Goal: Task Accomplishment & Management: Use online tool/utility

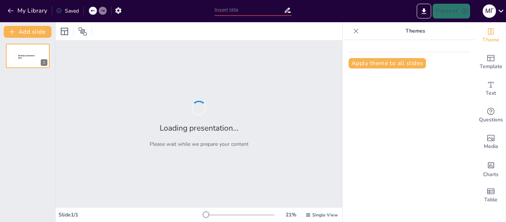
type input "New Sendsteps"
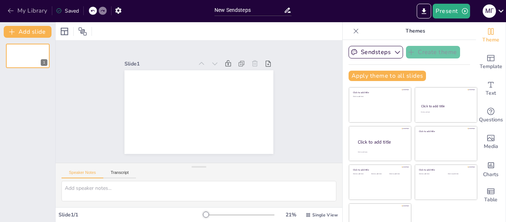
click at [8, 10] on icon "button" at bounding box center [10, 10] width 7 height 7
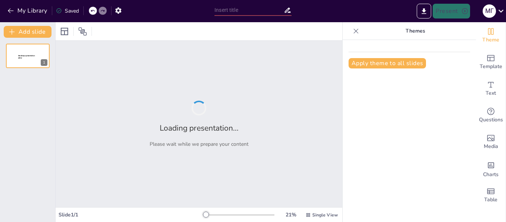
type input "Законодавча база та роль шкільних бібліотек у формуванні інформаційної культури"
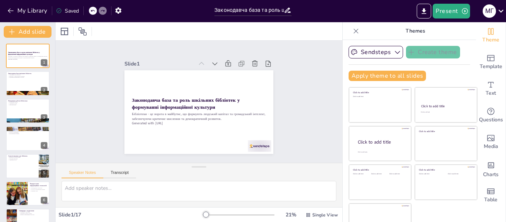
checkbox input "true"
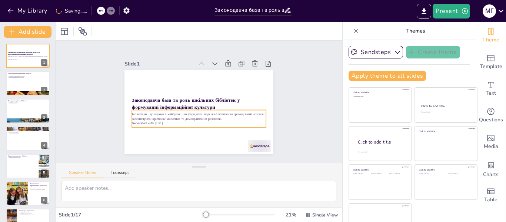
checkbox input "true"
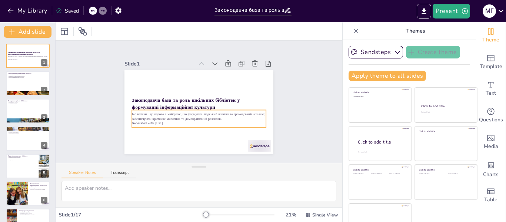
checkbox input "true"
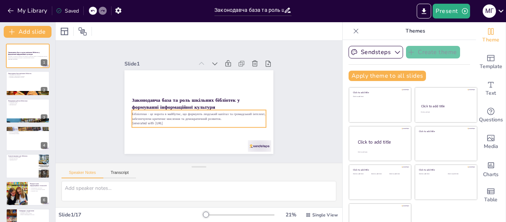
checkbox input "true"
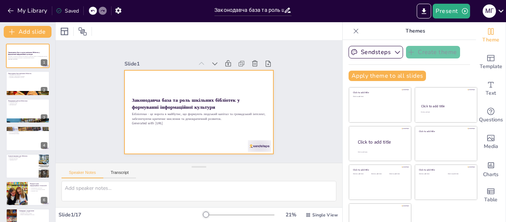
checkbox input "true"
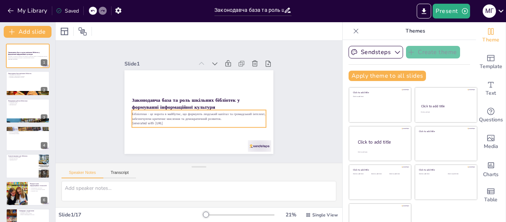
checkbox input "true"
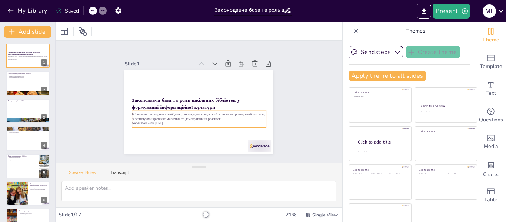
checkbox input "true"
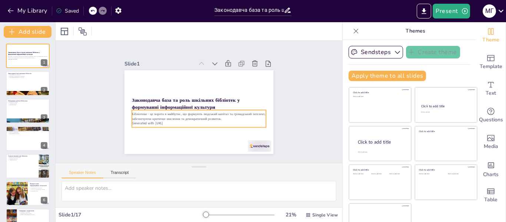
checkbox input "true"
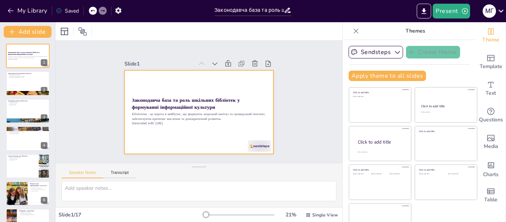
checkbox input "true"
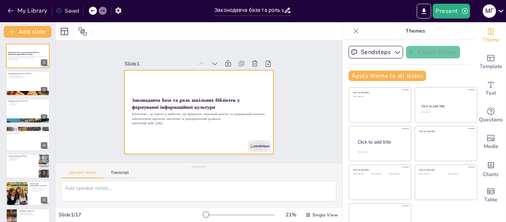
checkbox input "true"
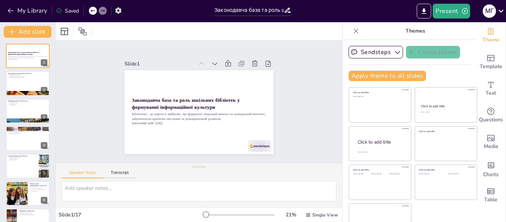
checkbox input "true"
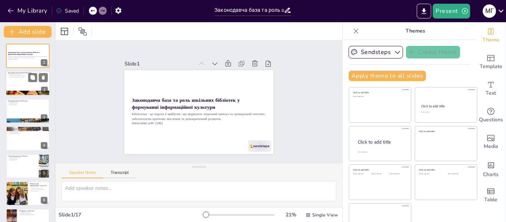
checkbox input "true"
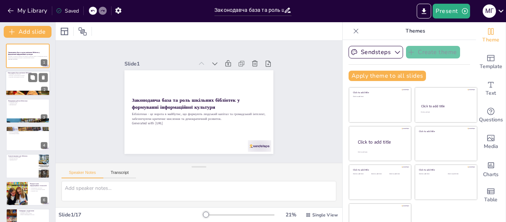
checkbox input "true"
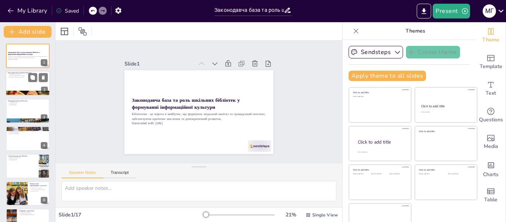
click at [24, 80] on div at bounding box center [28, 83] width 44 height 25
type textarea "Законодавча база є основою для функціонування бібліотек в [GEOGRAPHIC_DATA]. Во…"
checkbox input "true"
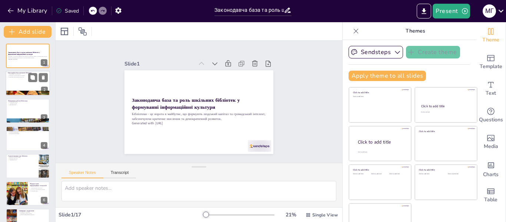
checkbox input "true"
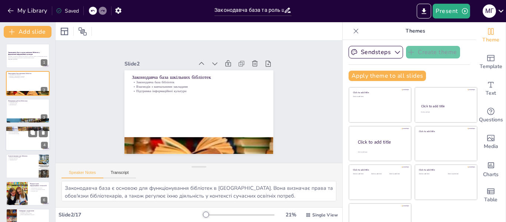
checkbox input "true"
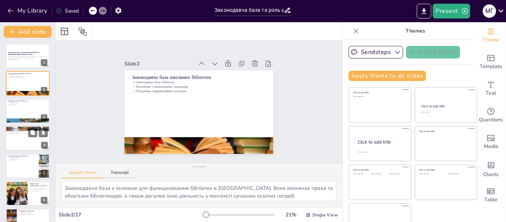
checkbox input "true"
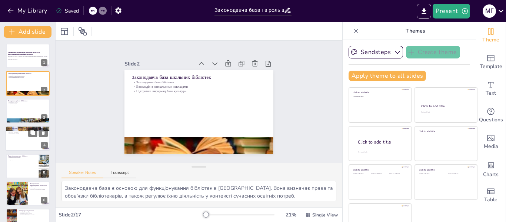
checkbox input "true"
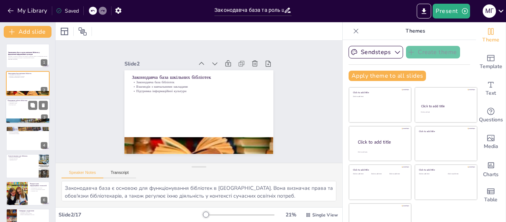
checkbox input "true"
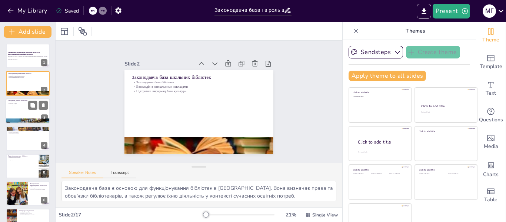
checkbox input "true"
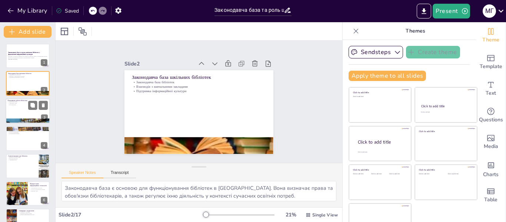
click at [23, 107] on div at bounding box center [28, 110] width 44 height 25
type textarea "Планування роботи бібліотеки є критично важливим для її успішної діяльності. Чі…"
checkbox input "true"
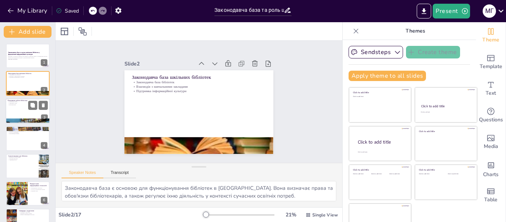
checkbox input "true"
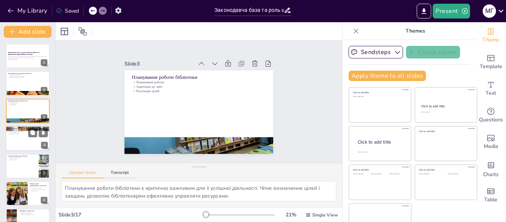
checkbox input "true"
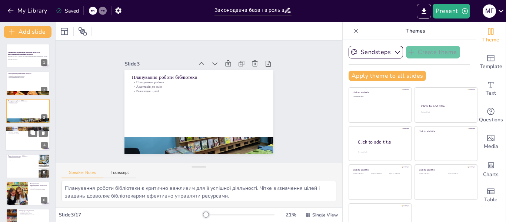
checkbox input "true"
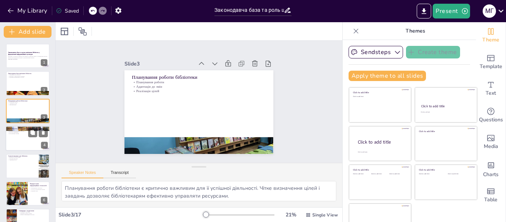
checkbox input "true"
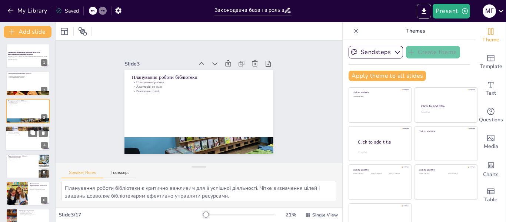
click at [22, 139] on div at bounding box center [28, 138] width 44 height 25
type textarea "Виховання інформаційної культури є однією з основних функцій бібліотек, що спри…"
checkbox input "true"
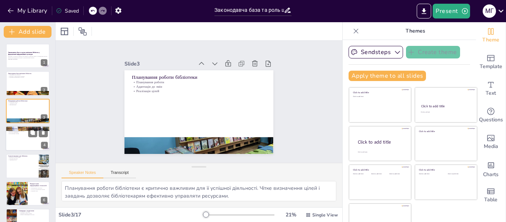
checkbox input "true"
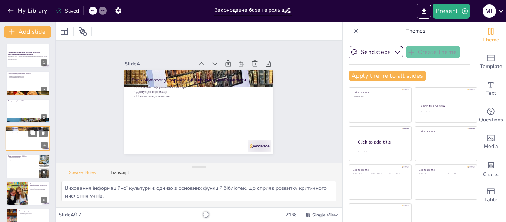
scroll to position [9, 0]
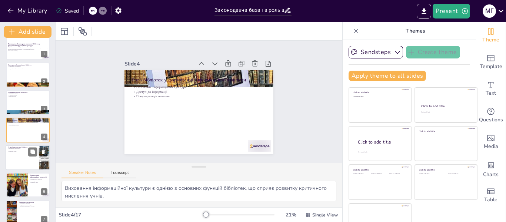
checkbox input "true"
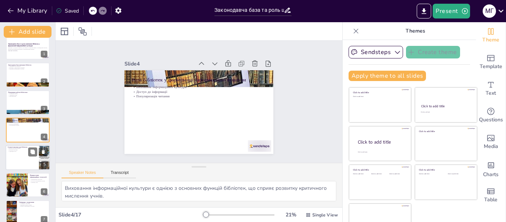
checkbox input "true"
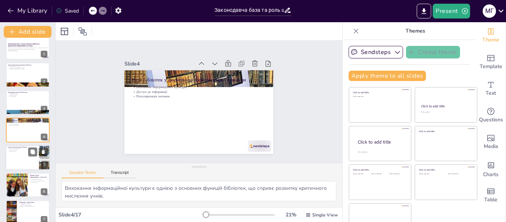
click at [18, 157] on div at bounding box center [28, 157] width 44 height 25
type textarea "Сучасні виклики вимагають від бібліотекарів нових підходів до навчання учнів, щ…"
checkbox input "true"
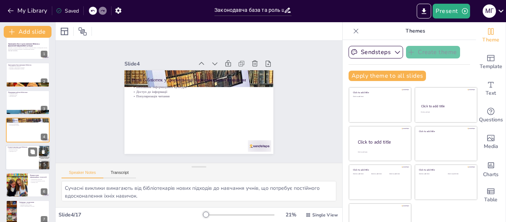
checkbox input "true"
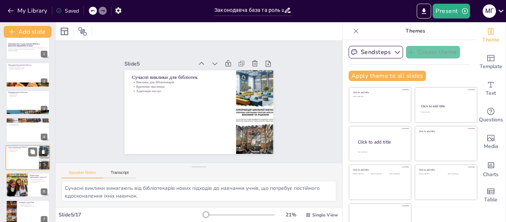
scroll to position [36, 0]
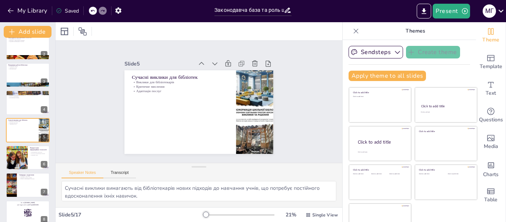
checkbox input "true"
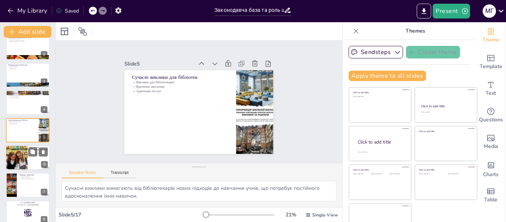
checkbox input "true"
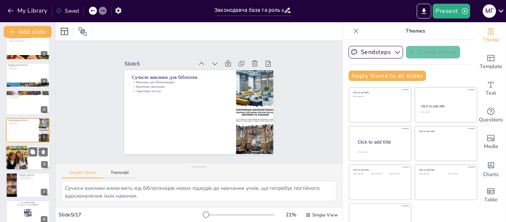
checkbox input "true"
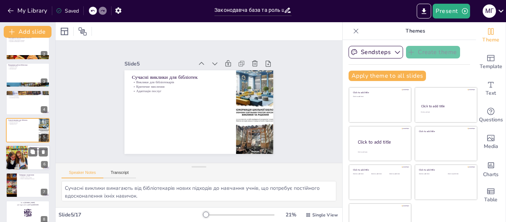
click at [34, 164] on div at bounding box center [28, 157] width 44 height 25
type textarea "Впровадження нових технологій є важливим для модернізації бібліотек і покращенн…"
checkbox input "true"
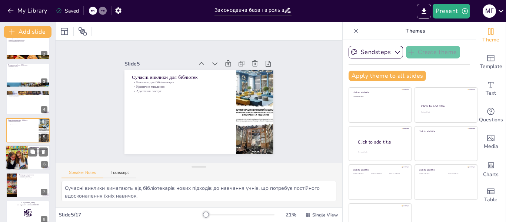
checkbox input "true"
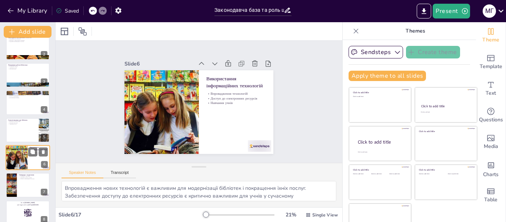
scroll to position [64, 0]
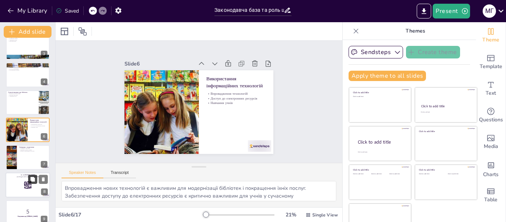
checkbox input "true"
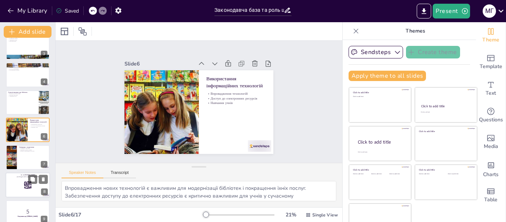
checkbox input "true"
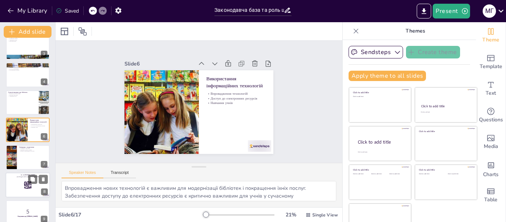
click at [30, 189] on div at bounding box center [28, 184] width 44 height 25
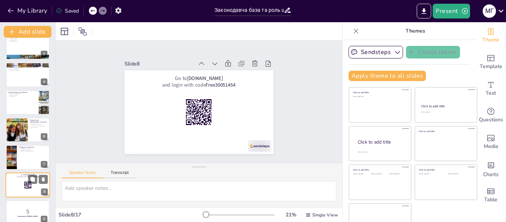
checkbox input "true"
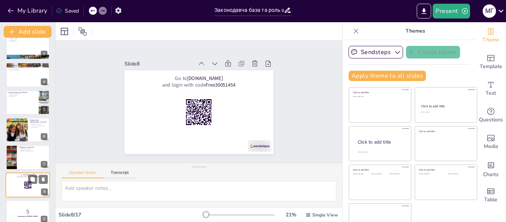
checkbox input "true"
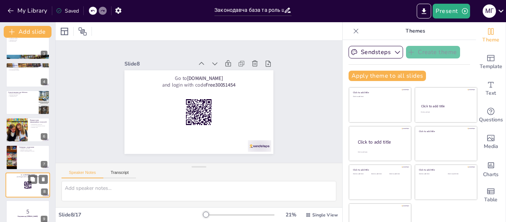
scroll to position [118, 0]
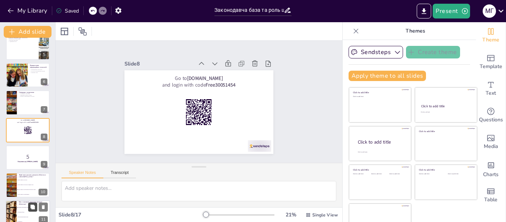
checkbox input "true"
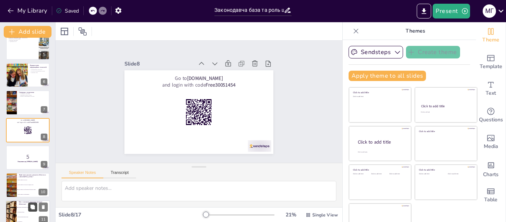
checkbox input "true"
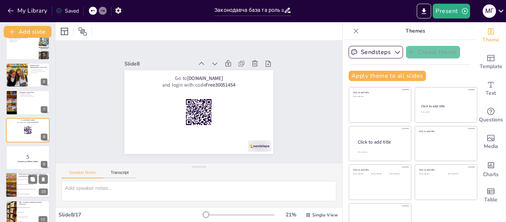
checkbox input "true"
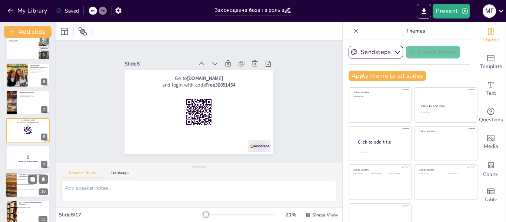
checkbox input "true"
click at [13, 161] on p "Готуємося до [PERSON_NAME]!" at bounding box center [28, 162] width 40 height 2
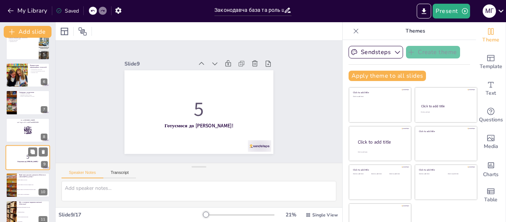
scroll to position [146, 0]
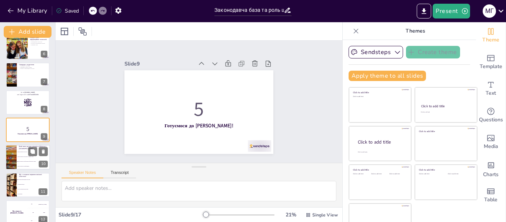
click at [30, 161] on li "Закон України "Про бібліотеки і бібліотечну справу"" at bounding box center [33, 161] width 33 height 5
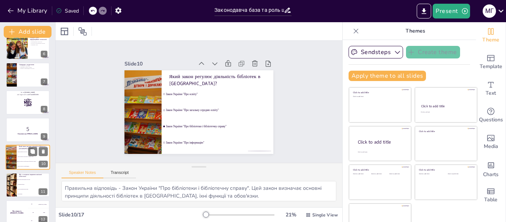
scroll to position [174, 0]
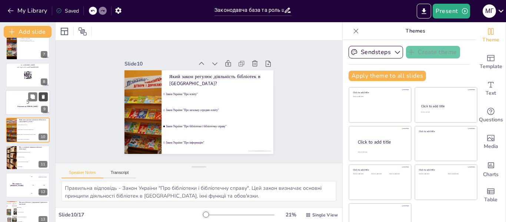
click at [43, 98] on icon at bounding box center [43, 97] width 3 height 4
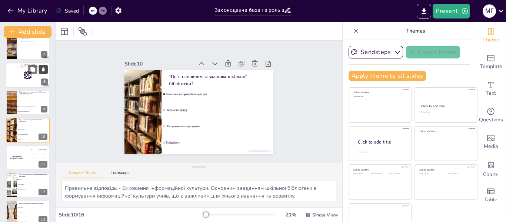
click at [41, 70] on icon at bounding box center [43, 69] width 5 height 5
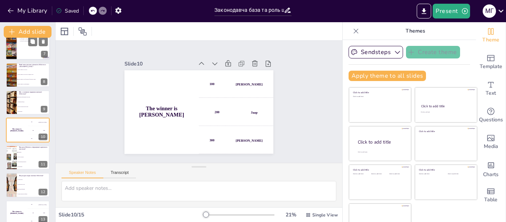
click at [36, 52] on div at bounding box center [28, 47] width 44 height 25
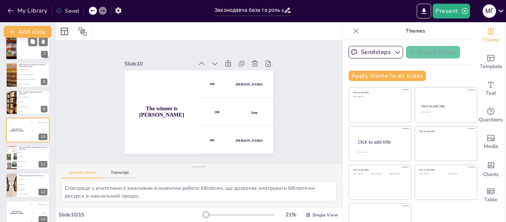
scroll to position [91, 0]
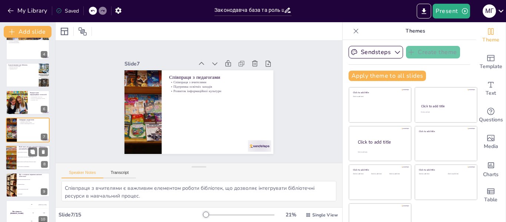
click at [34, 165] on li "Закон України "Про інформацію"" at bounding box center [33, 166] width 33 height 5
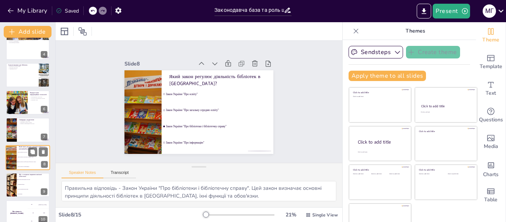
scroll to position [118, 0]
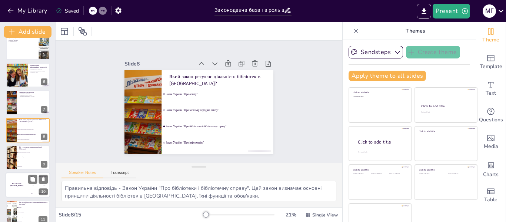
click at [28, 188] on div "200 Jaap" at bounding box center [39, 185] width 22 height 8
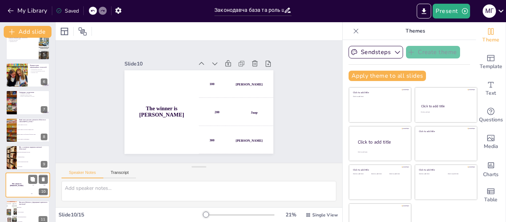
scroll to position [174, 0]
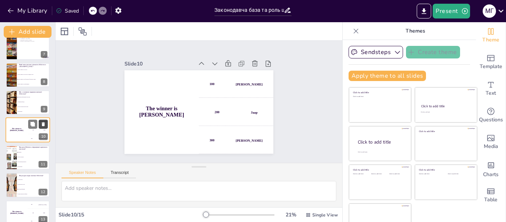
click at [43, 123] on icon at bounding box center [43, 124] width 3 height 4
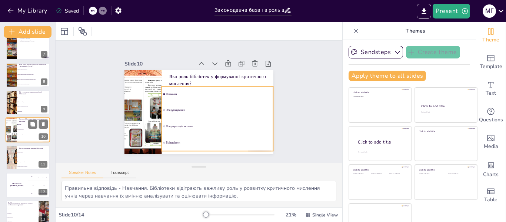
click at [32, 138] on li "Всі варіанти" at bounding box center [33, 139] width 33 height 5
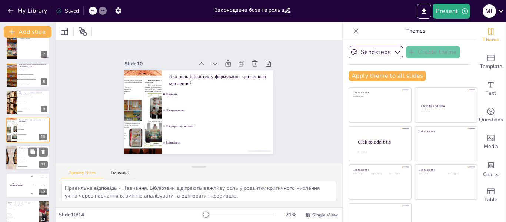
click at [31, 159] on li "Електронні ресурси" at bounding box center [33, 157] width 33 height 5
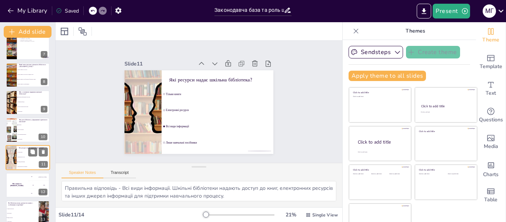
scroll to position [201, 0]
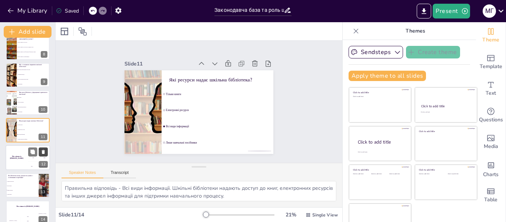
click at [42, 151] on icon at bounding box center [43, 152] width 3 height 4
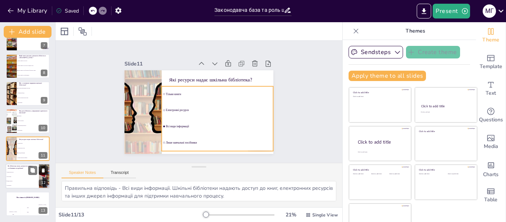
scroll to position [182, 0]
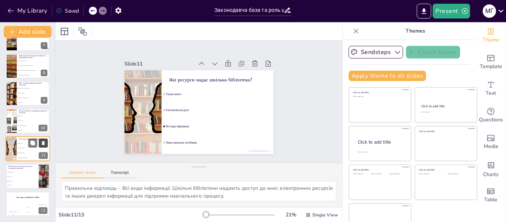
click at [43, 144] on icon at bounding box center [43, 143] width 3 height 4
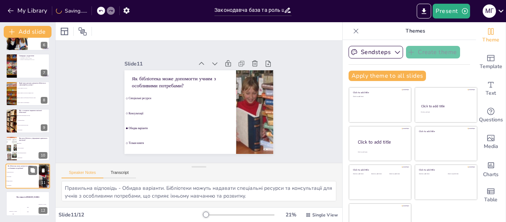
scroll to position [155, 0]
click at [43, 144] on icon at bounding box center [42, 143] width 3 height 4
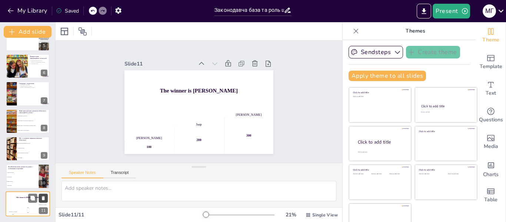
scroll to position [127, 0]
click at [43, 144] on icon at bounding box center [42, 143] width 3 height 4
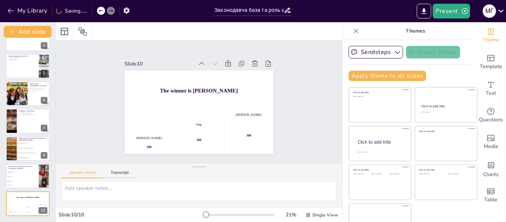
scroll to position [100, 0]
click at [36, 150] on li "Закон України "Про загальну середню освіту"" at bounding box center [33, 148] width 33 height 5
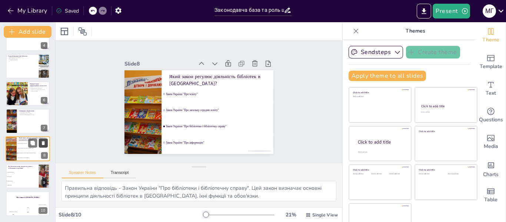
click at [43, 143] on icon at bounding box center [43, 143] width 3 height 4
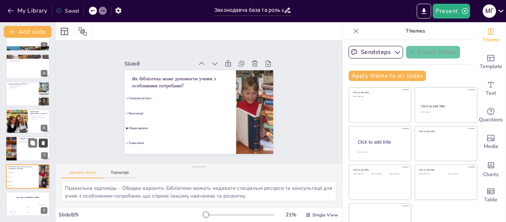
scroll to position [72, 0]
click at [43, 170] on icon at bounding box center [43, 171] width 3 height 4
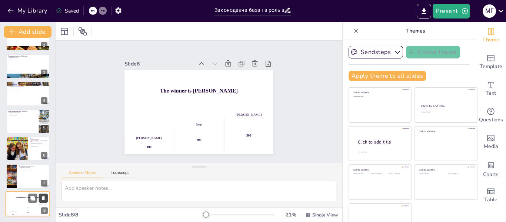
scroll to position [45, 0]
click at [27, 180] on div at bounding box center [28, 176] width 44 height 25
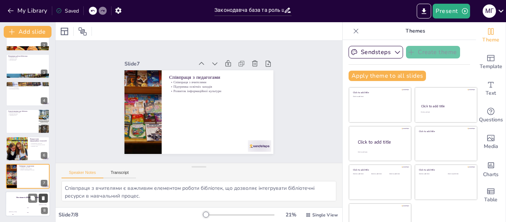
click at [44, 199] on icon at bounding box center [43, 198] width 3 height 4
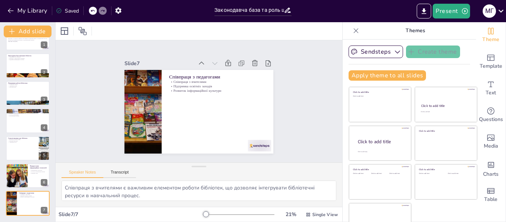
scroll to position [0, 0]
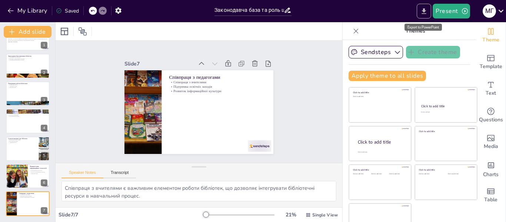
click at [422, 10] on icon "Export to PowerPoint" at bounding box center [424, 11] width 8 height 8
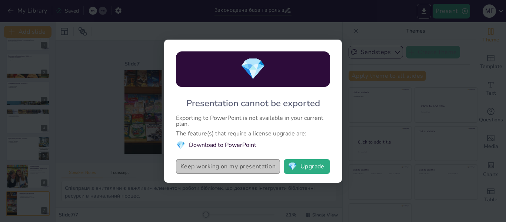
click at [209, 166] on button "Keep working on my presentation" at bounding box center [228, 166] width 104 height 15
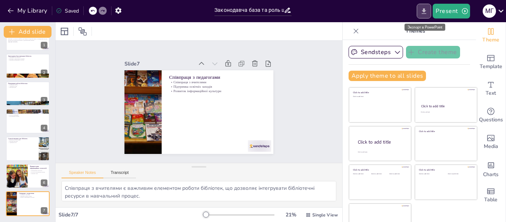
click at [424, 12] on icon "Export to PowerPoint" at bounding box center [424, 11] width 8 height 8
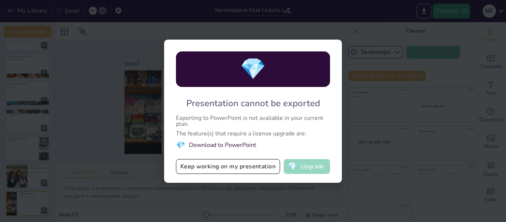
click at [308, 167] on button "💎 Upgrade" at bounding box center [306, 166] width 46 height 15
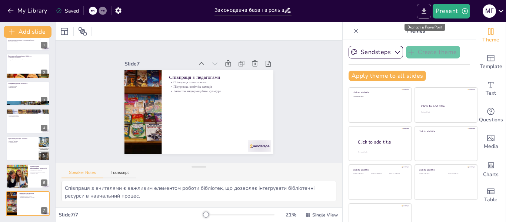
click at [424, 11] on icon "Export to PowerPoint" at bounding box center [424, 11] width 4 height 6
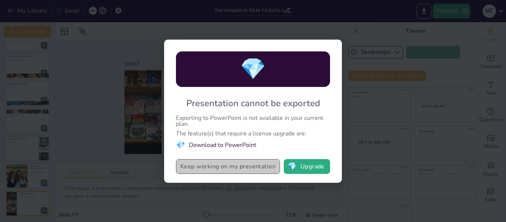
click at [208, 168] on button "Keep working on my presentation" at bounding box center [228, 166] width 104 height 15
